Goal: Transaction & Acquisition: Purchase product/service

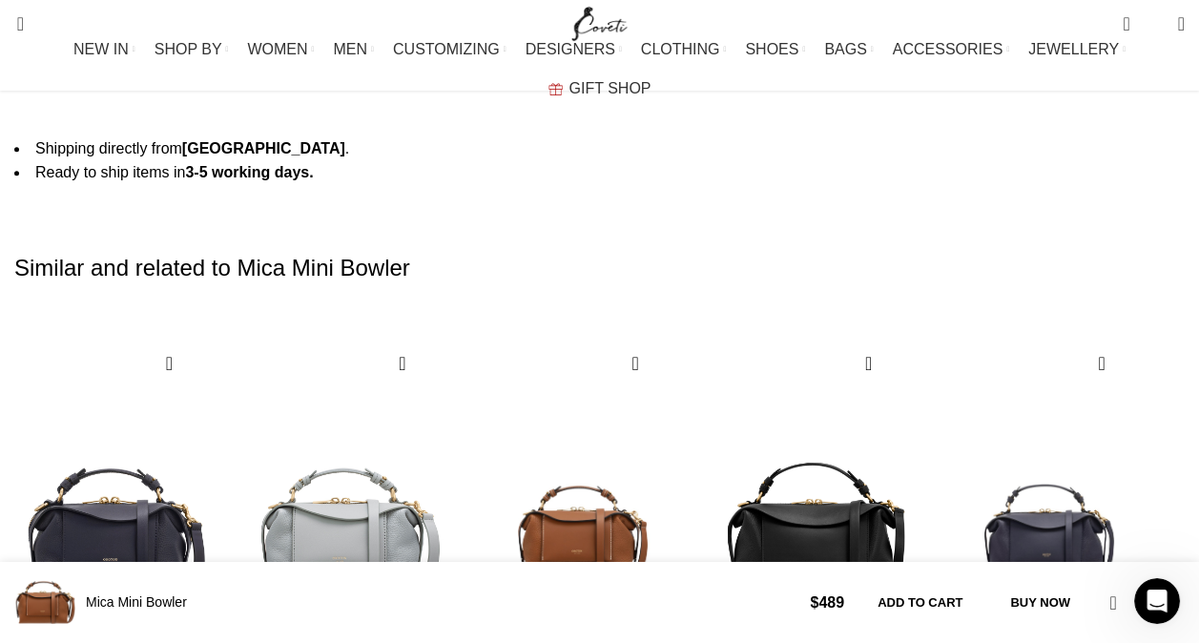
scroll to position [0, 602]
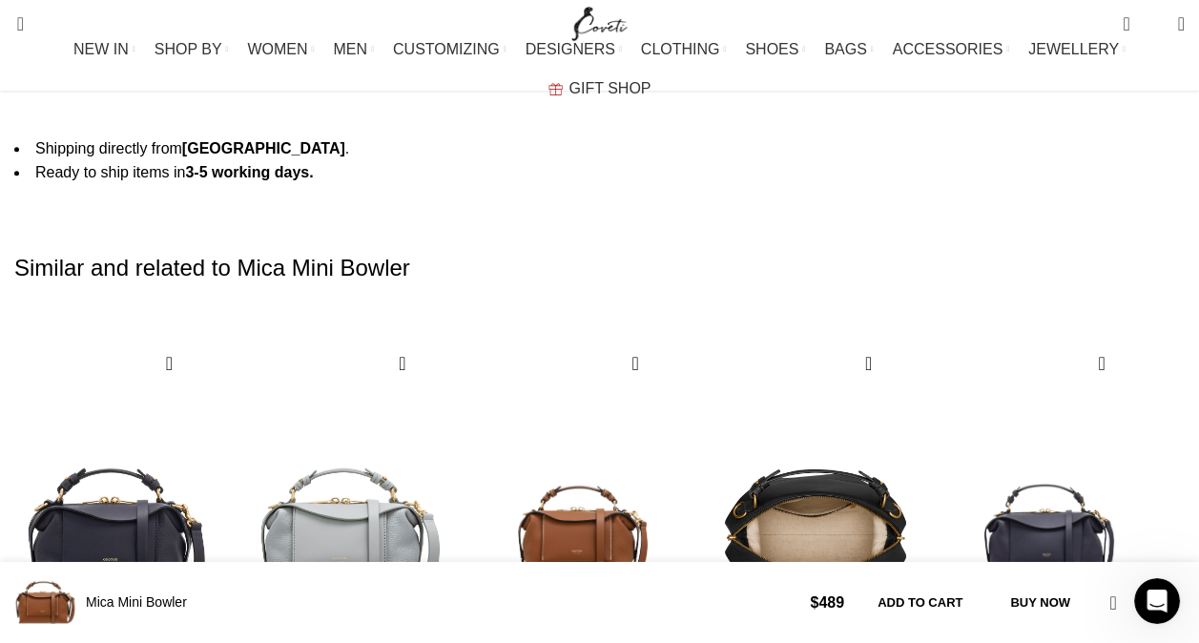
click at [842, 335] on img "4 / 30" at bounding box center [815, 531] width 211 height 393
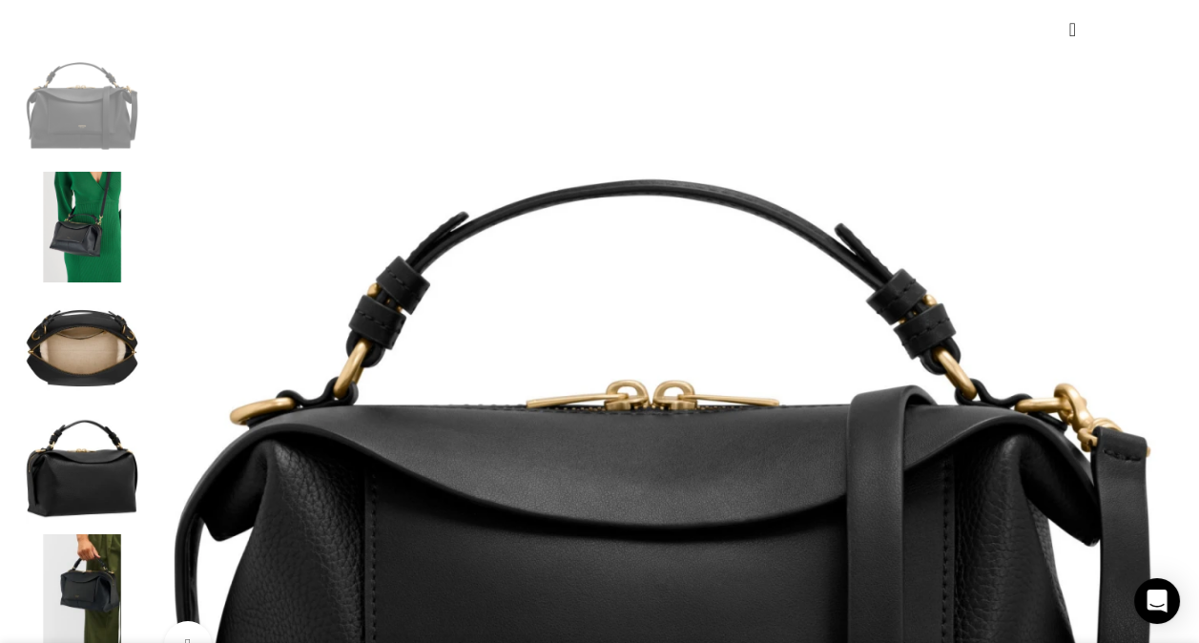
scroll to position [0, 200]
click at [103, 279] on img "2 / 6" at bounding box center [82, 228] width 116 height 112
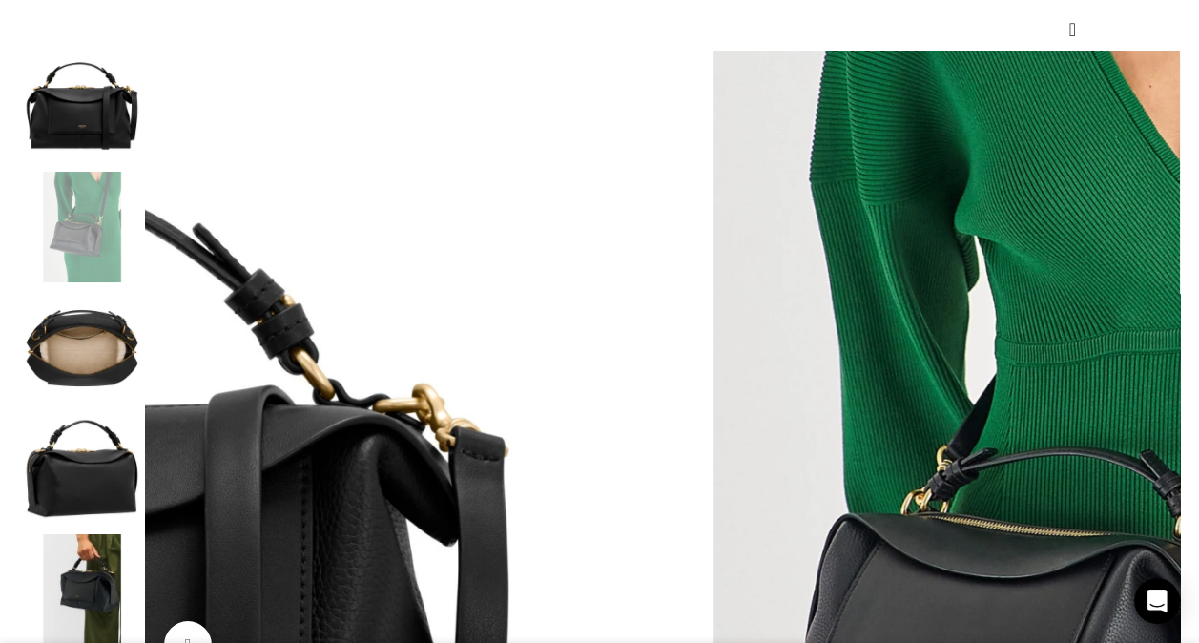
click at [76, 379] on img "3 / 6" at bounding box center [82, 348] width 116 height 112
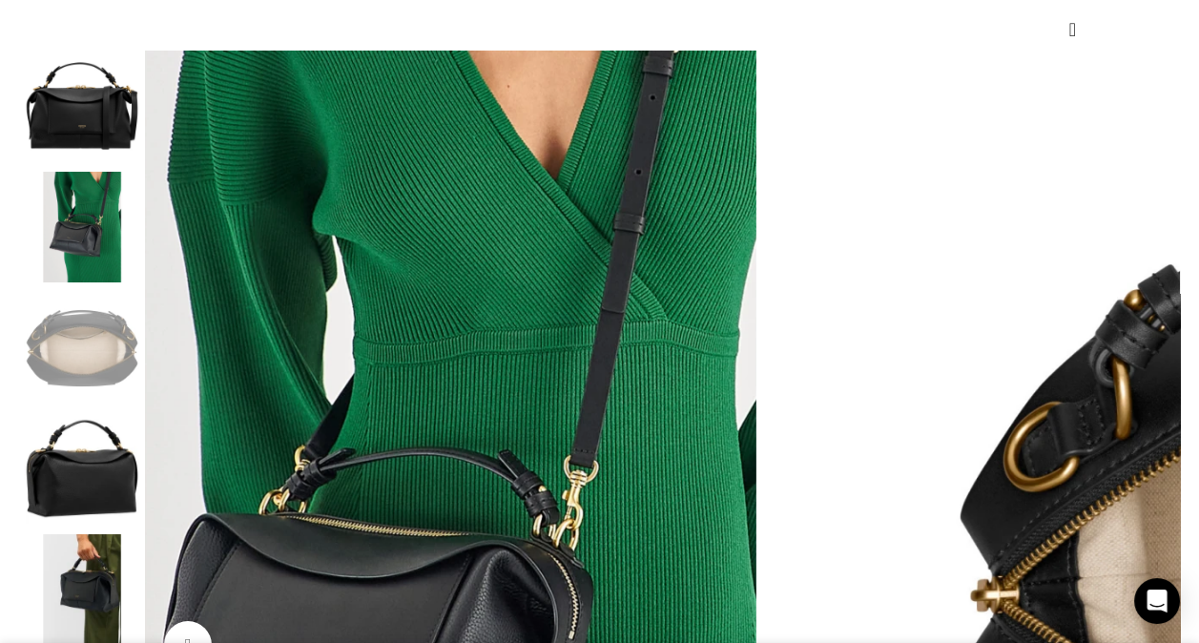
click at [63, 504] on img "4 / 6" at bounding box center [82, 469] width 116 height 112
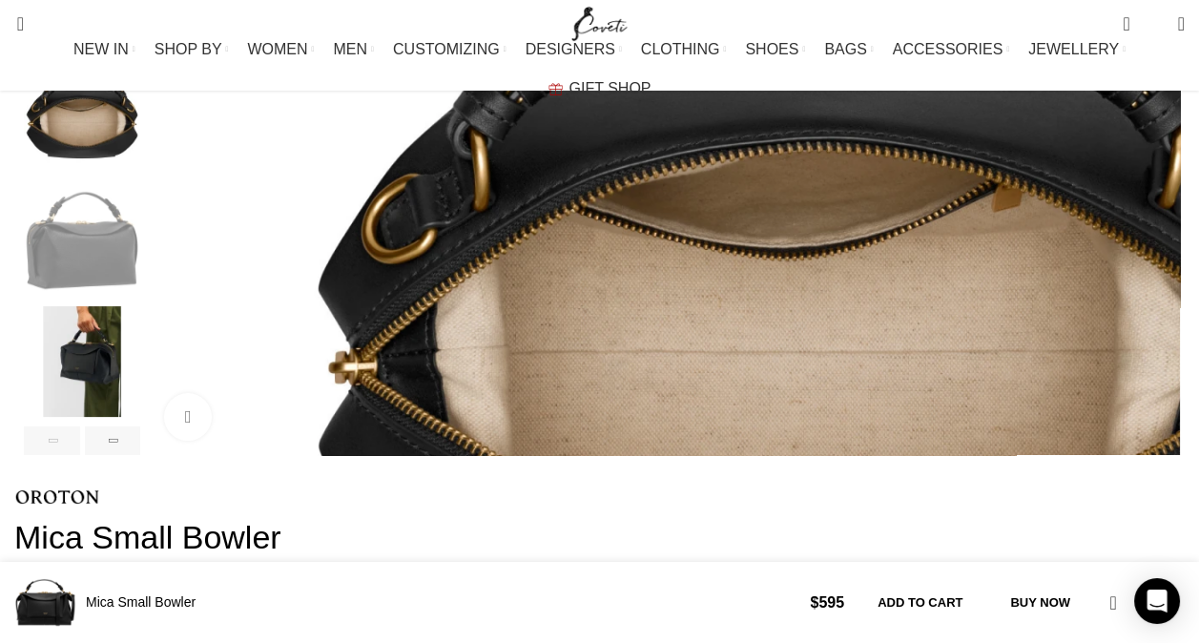
scroll to position [534, 0]
click at [93, 400] on img "5 / 6" at bounding box center [82, 361] width 116 height 112
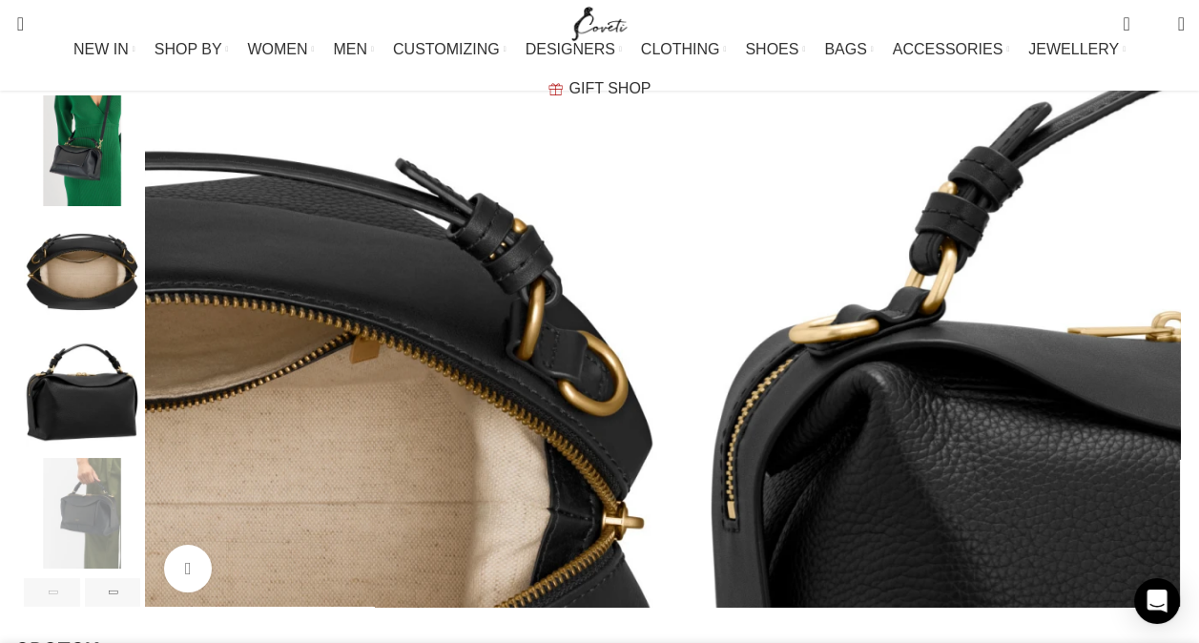
scroll to position [0, 803]
